Goal: Task Accomplishment & Management: Manage account settings

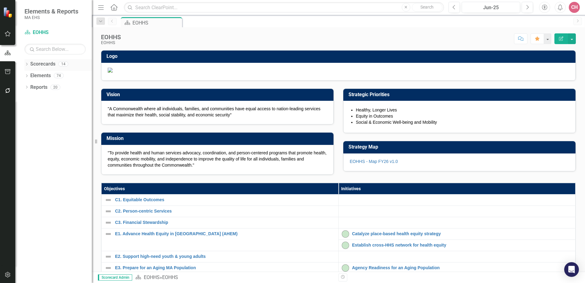
click at [42, 65] on link "Scorecards" at bounding box center [42, 64] width 25 height 7
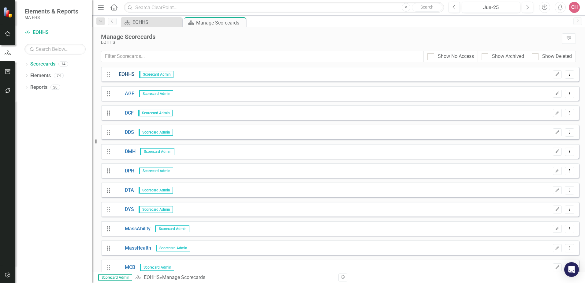
click at [128, 73] on link "EOHHS" at bounding box center [124, 74] width 20 height 7
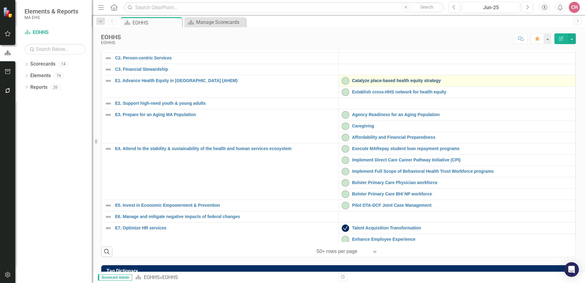
click at [412, 83] on link "Catalyze place-based health equity strategy" at bounding box center [462, 80] width 220 height 5
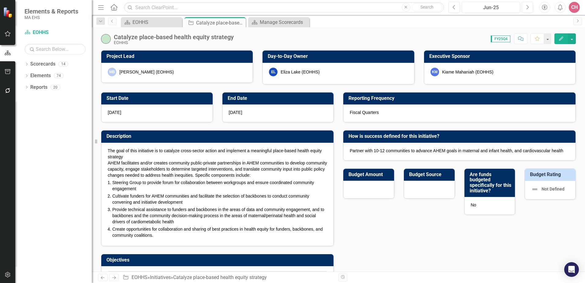
checkbox input "true"
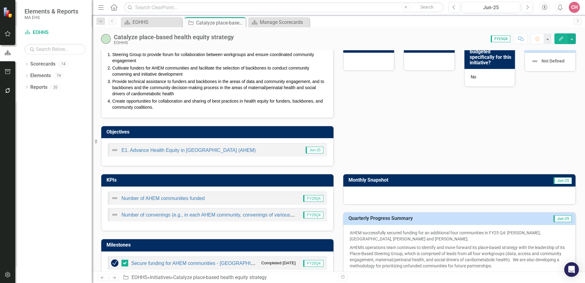
scroll to position [184, 0]
